Goal: Transaction & Acquisition: Purchase product/service

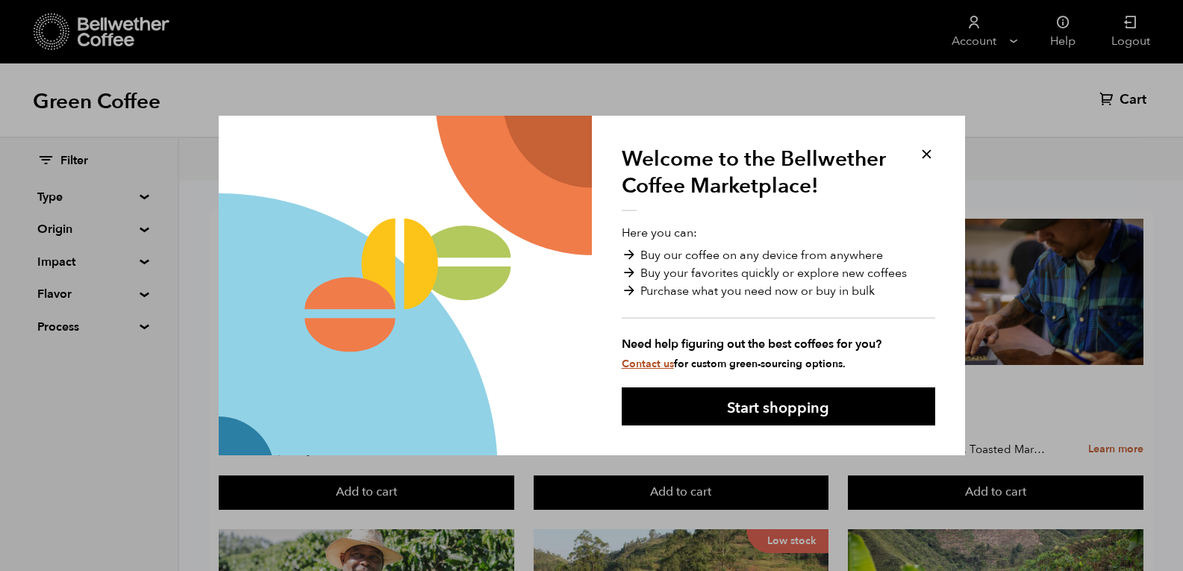
click at [661, 365] on link "Contact us" at bounding box center [648, 364] width 52 height 14
click at [829, 125] on div "Welcome to the Bellwether Coffee Marketplace! Here you can: Buy our coffee on a…" at bounding box center [778, 286] width 373 height 340
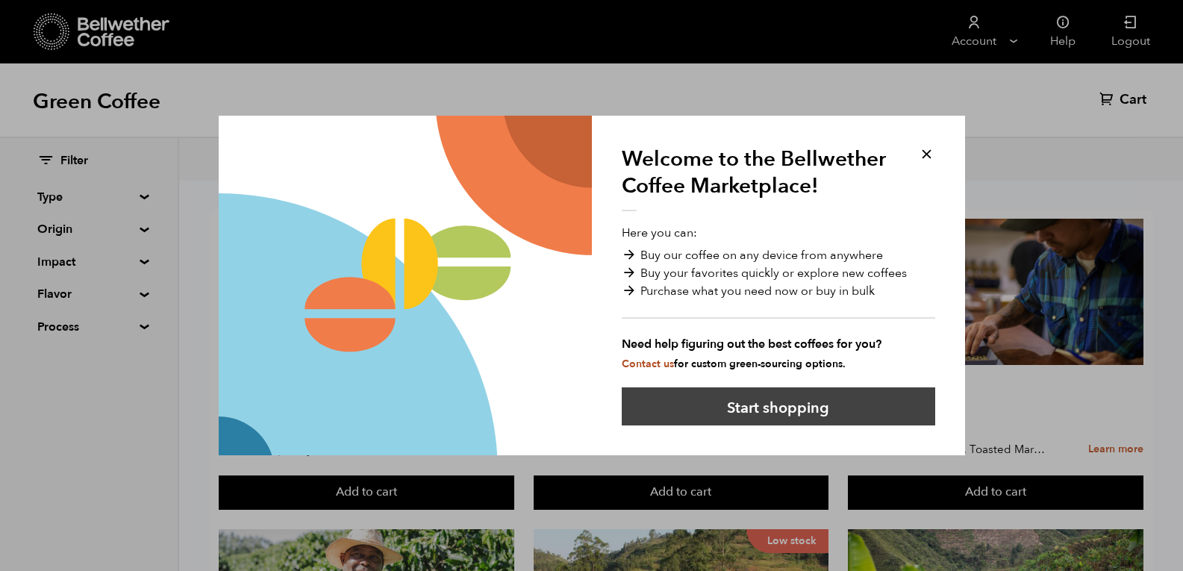
click at [814, 416] on button "Start shopping" at bounding box center [779, 406] width 314 height 38
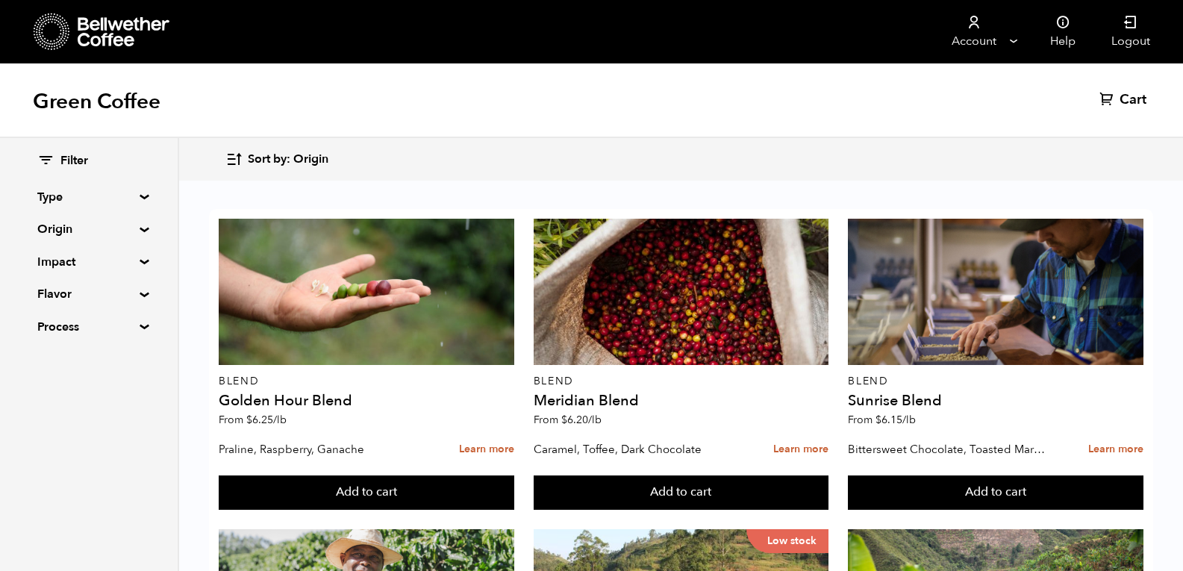
click at [132, 191] on summary "Type" at bounding box center [88, 197] width 103 height 18
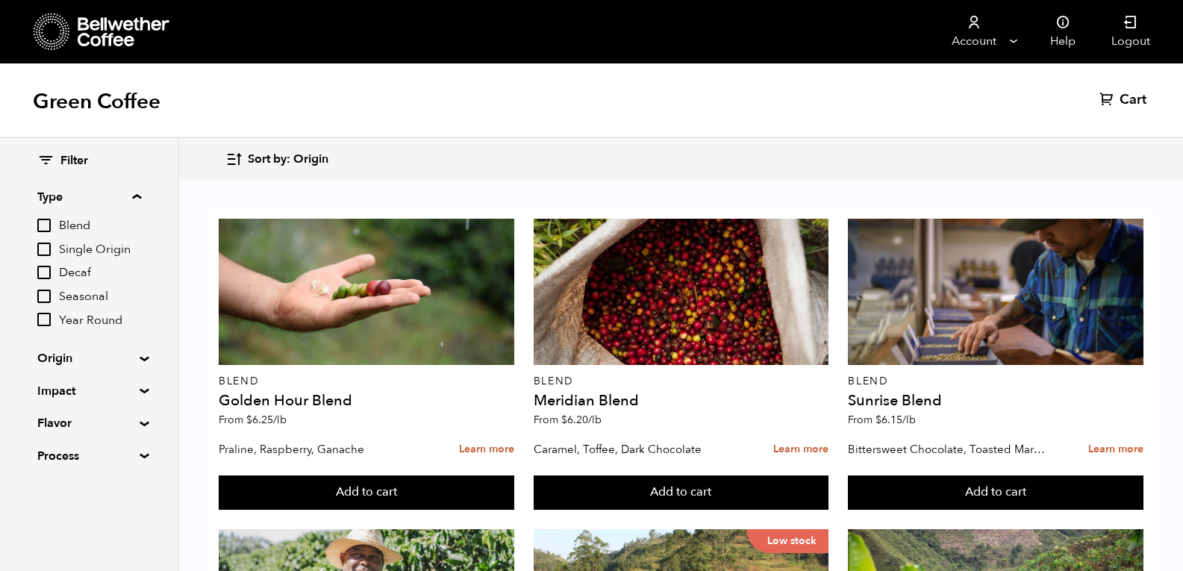
click at [51, 270] on input "Decaf" at bounding box center [43, 272] width 13 height 13
checkbox input "true"
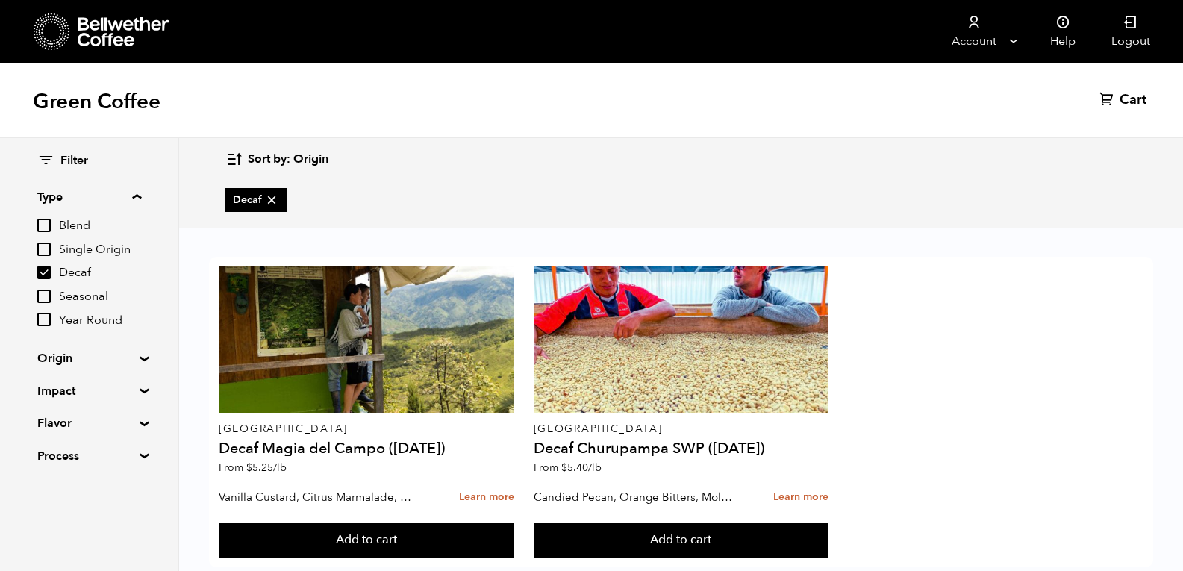
scroll to position [34, 0]
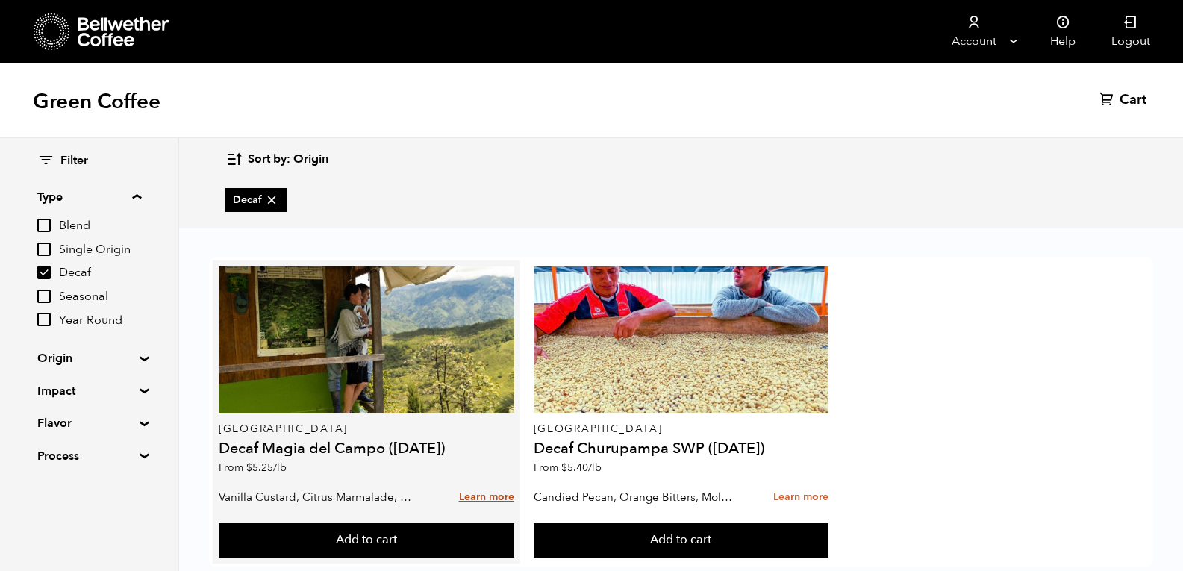
click at [495, 482] on link "Learn more" at bounding box center [486, 498] width 55 height 32
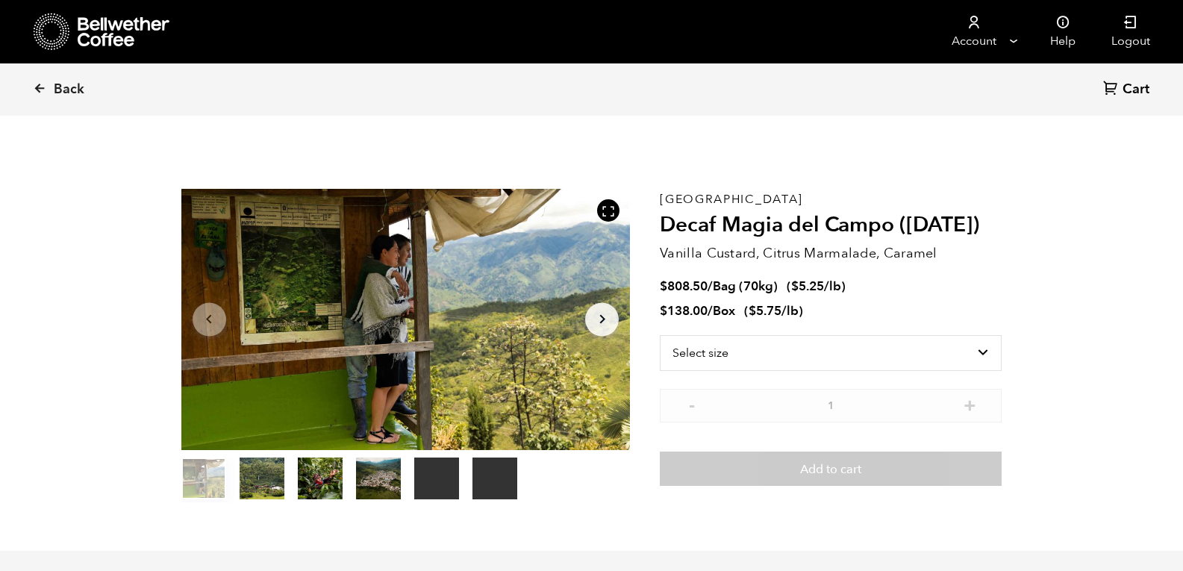
click at [594, 311] on icon "Arrow Right" at bounding box center [603, 320] width 18 height 18
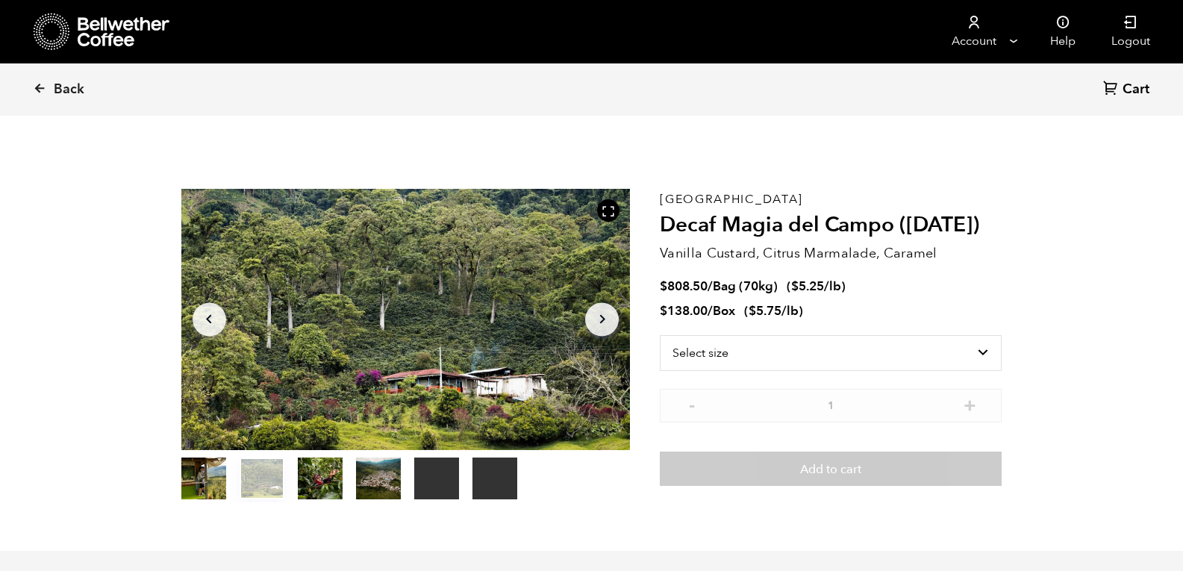
click at [594, 311] on icon "Arrow Right" at bounding box center [603, 320] width 18 height 18
